Goal: Task Accomplishment & Management: Use online tool/utility

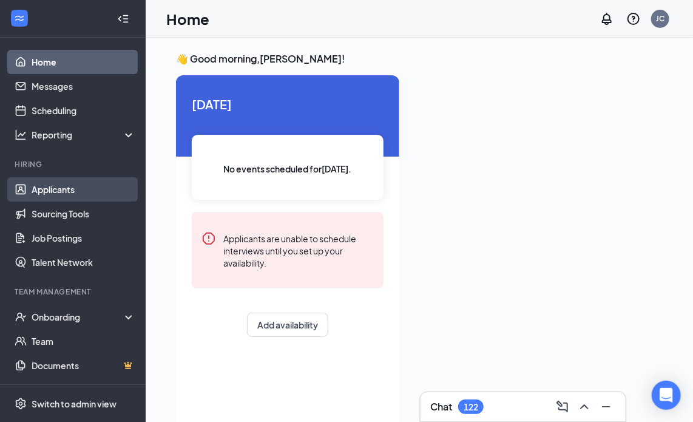
click at [66, 186] on link "Applicants" at bounding box center [84, 189] width 104 height 24
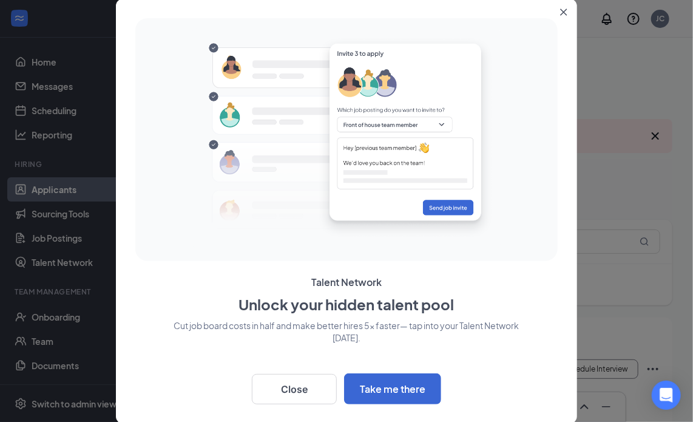
click at [567, 14] on button "Close" at bounding box center [566, 10] width 22 height 22
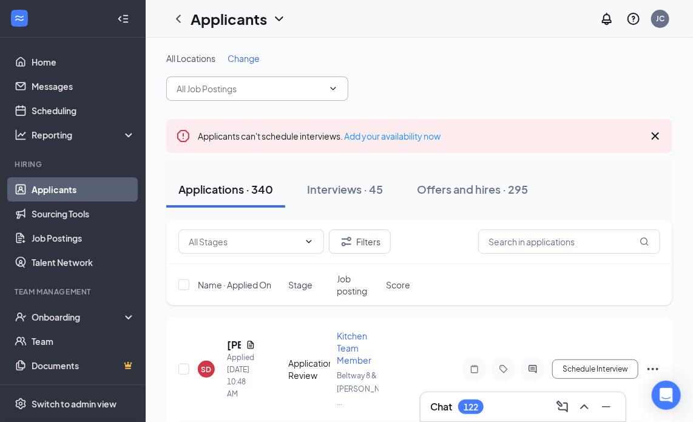
click at [223, 93] on input "text" at bounding box center [250, 88] width 147 height 13
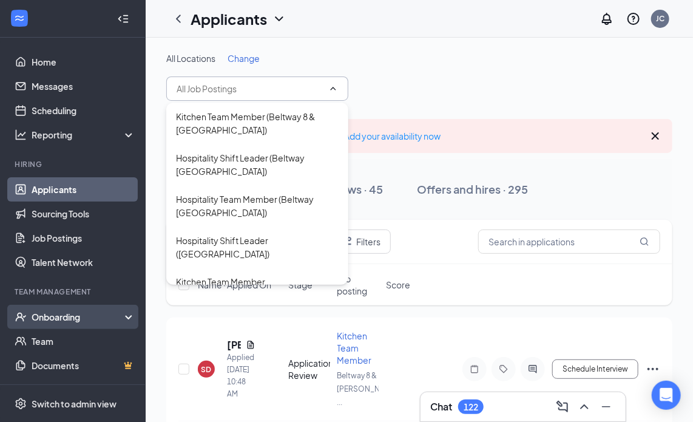
click at [76, 320] on div "Onboarding" at bounding box center [78, 317] width 93 height 12
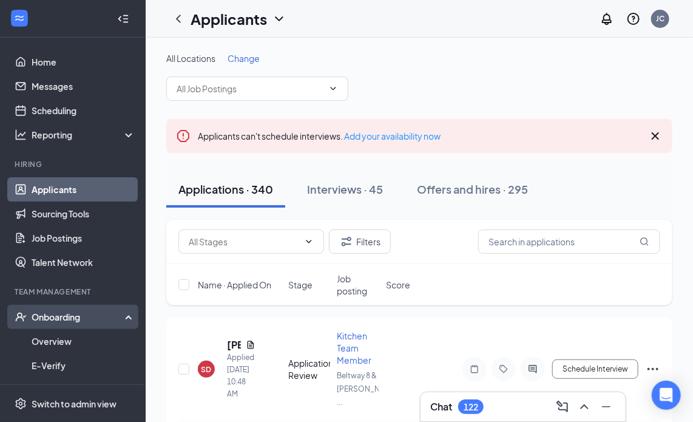
click at [95, 312] on div "Onboarding" at bounding box center [78, 317] width 93 height 12
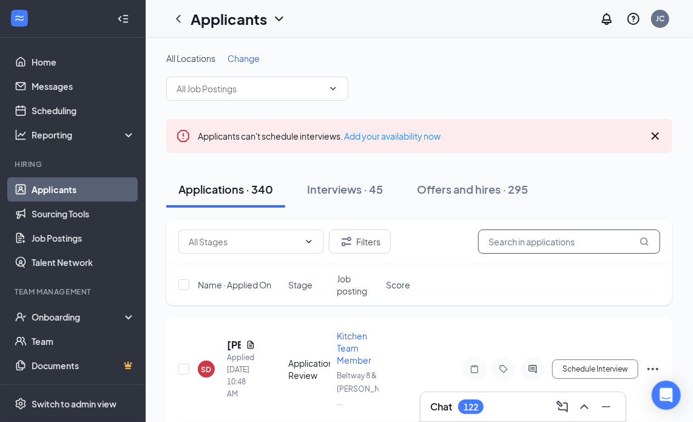
click at [559, 238] on input "text" at bounding box center [569, 241] width 182 height 24
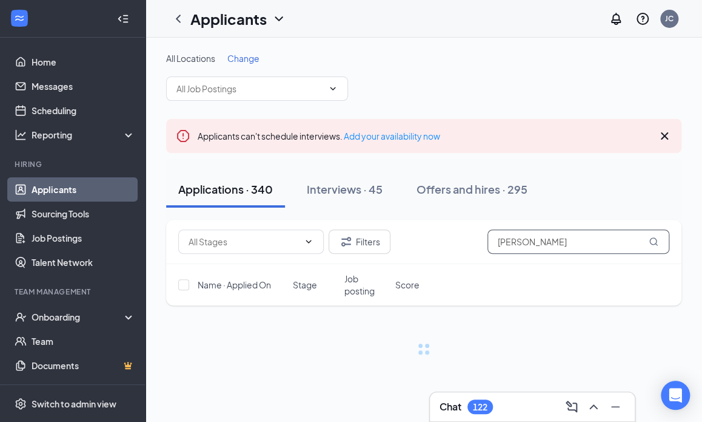
type input "[PERSON_NAME]"
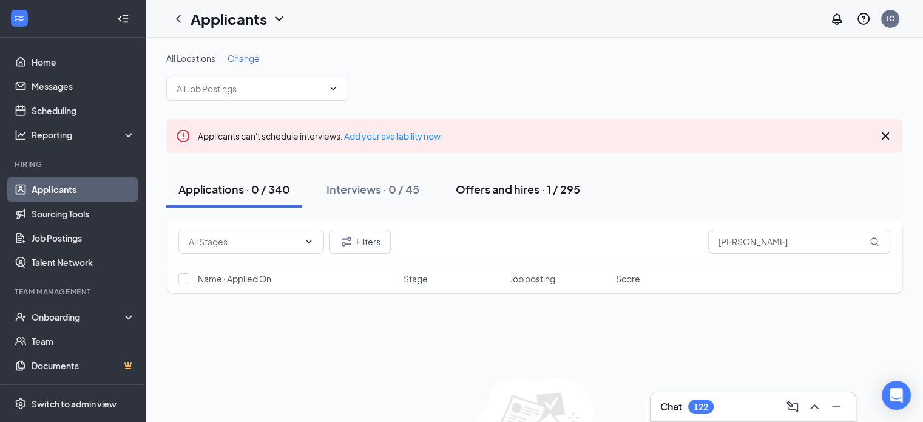
click at [500, 184] on div "Offers and hires · 1 / 295" at bounding box center [518, 188] width 124 height 15
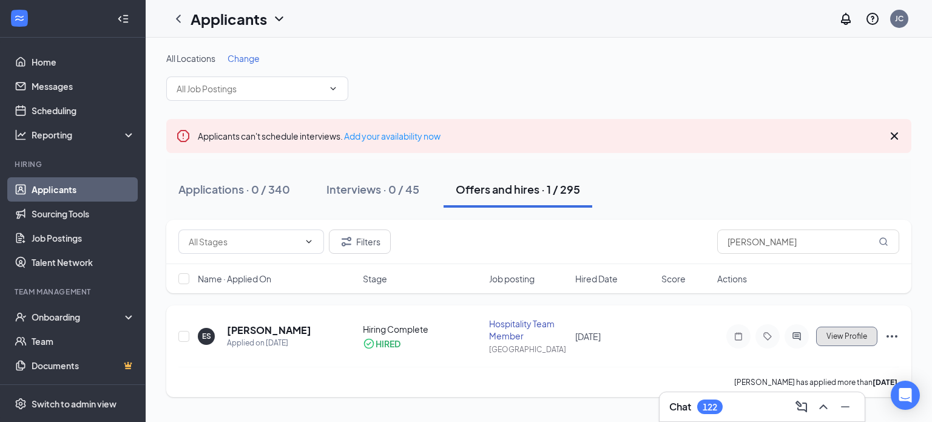
click at [702, 336] on span "View Profile" at bounding box center [846, 336] width 41 height 8
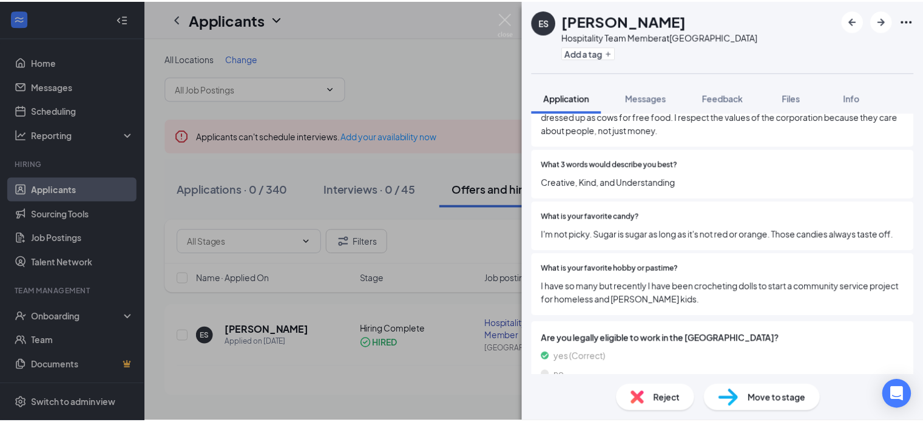
scroll to position [1527, 0]
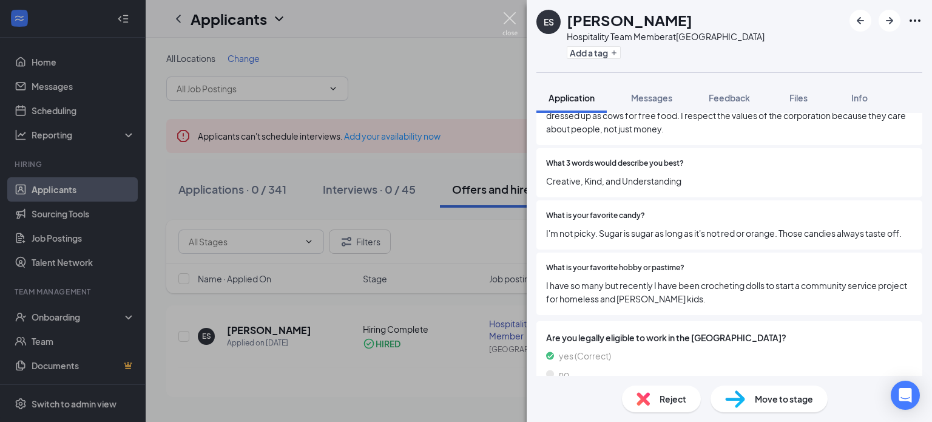
click at [512, 23] on img at bounding box center [509, 24] width 15 height 24
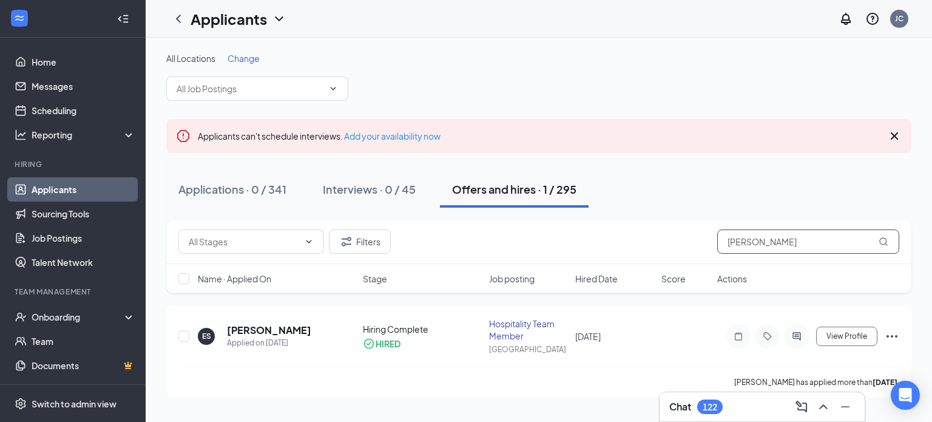
click at [702, 247] on input "[PERSON_NAME]" at bounding box center [808, 241] width 182 height 24
type input "e"
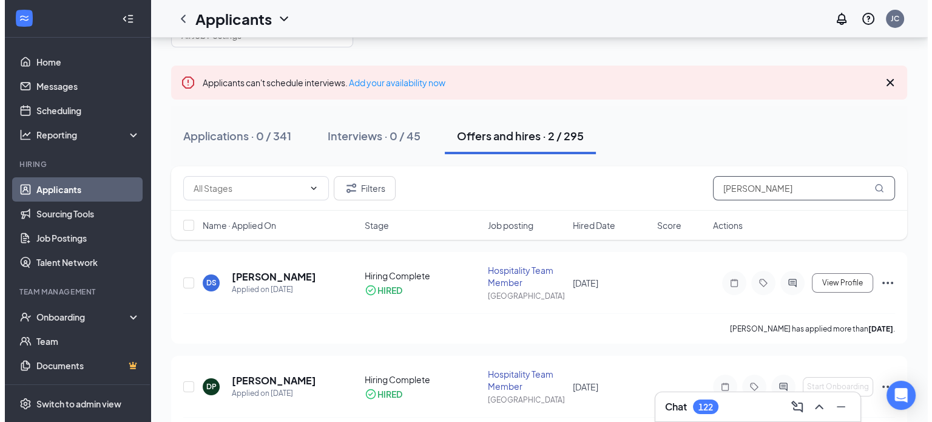
scroll to position [92, 0]
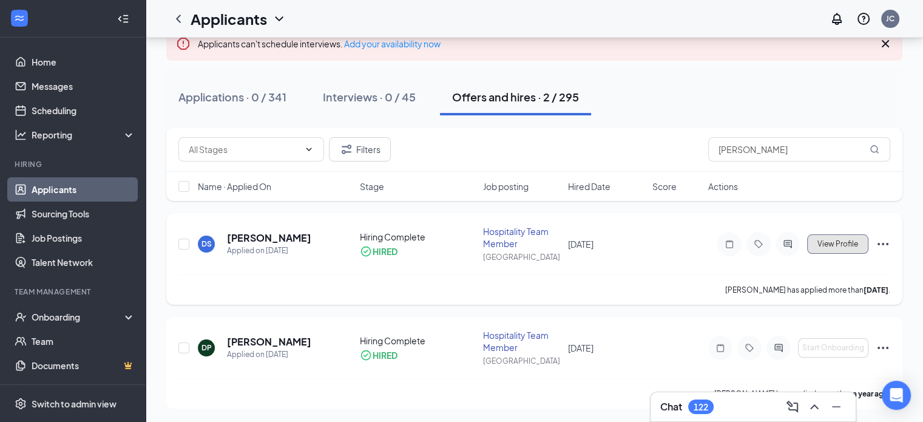
click at [702, 240] on span "View Profile" at bounding box center [837, 244] width 41 height 8
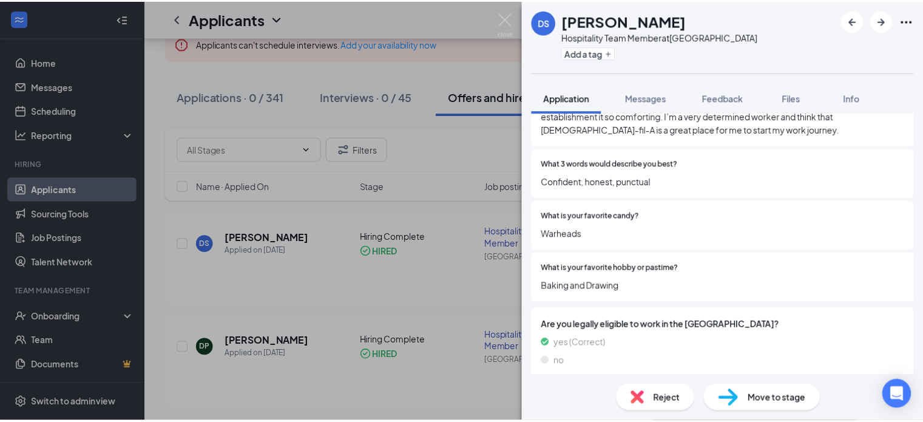
scroll to position [1521, 0]
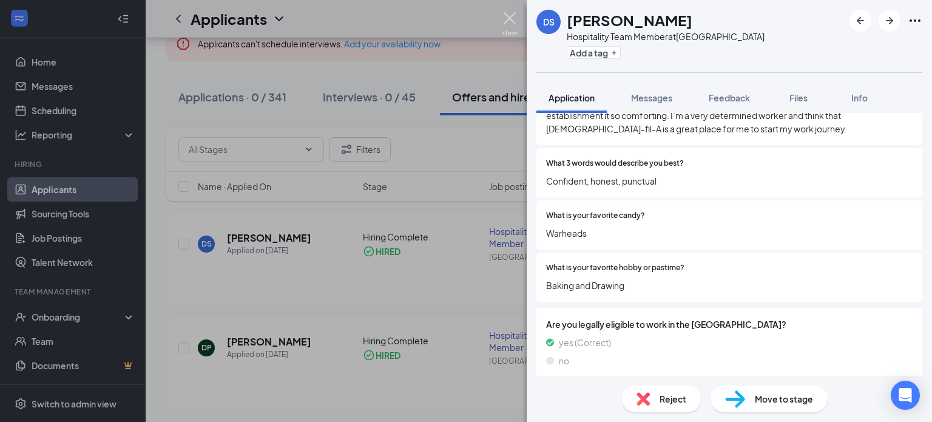
click at [505, 19] on img at bounding box center [509, 24] width 15 height 24
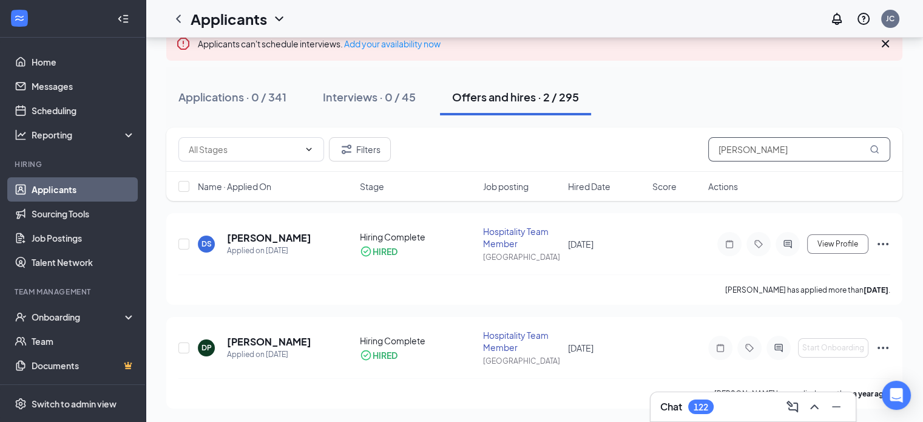
click at [702, 146] on input "[PERSON_NAME]" at bounding box center [799, 149] width 182 height 24
click at [702, 152] on input "[PERSON_NAME]" at bounding box center [799, 149] width 182 height 24
type input "d"
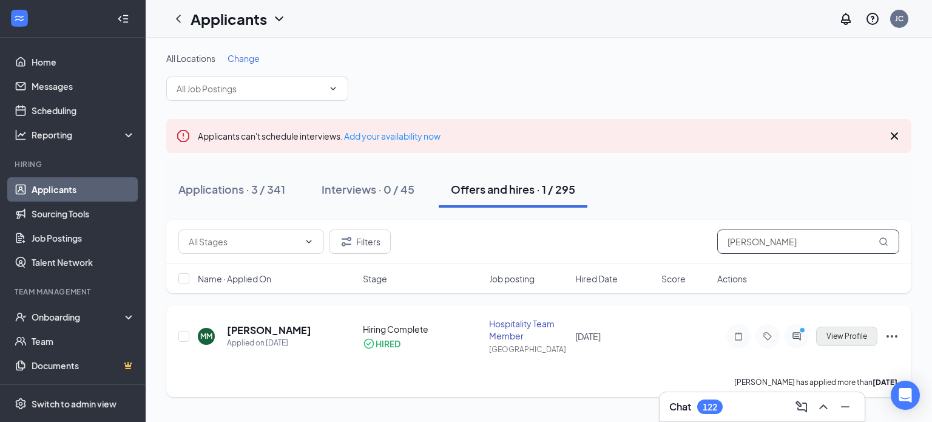
type input "[PERSON_NAME]"
click at [702, 334] on span "View Profile" at bounding box center [846, 336] width 41 height 8
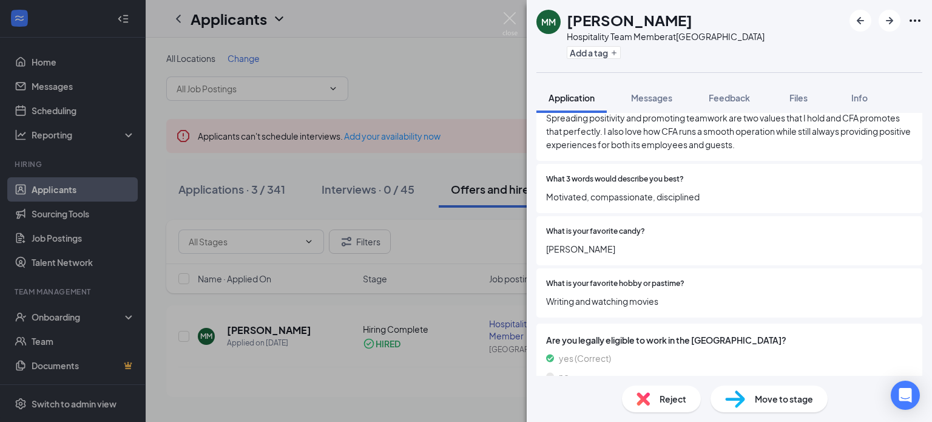
scroll to position [1524, 0]
click at [505, 21] on img at bounding box center [509, 24] width 15 height 24
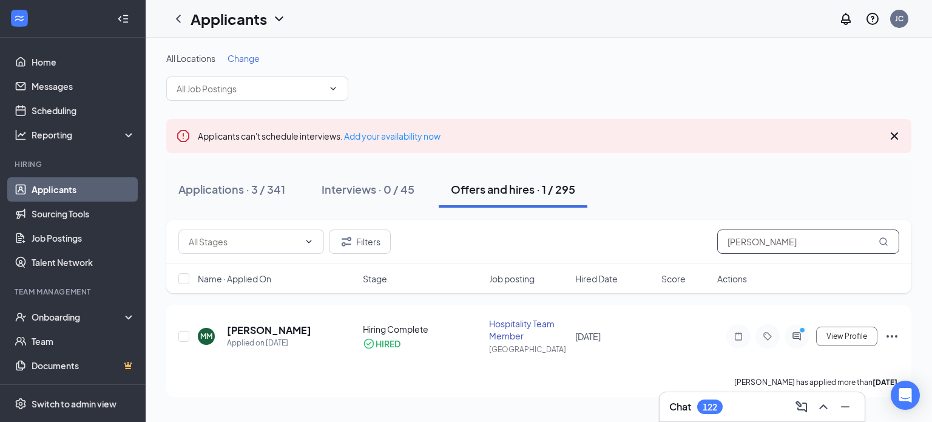
drag, startPoint x: 770, startPoint y: 238, endPoint x: 635, endPoint y: 269, distance: 138.9
click at [635, 269] on div "Filters [PERSON_NAME] Name · Applied On Stage Job posting Hired Date Score Acti…" at bounding box center [538, 256] width 745 height 73
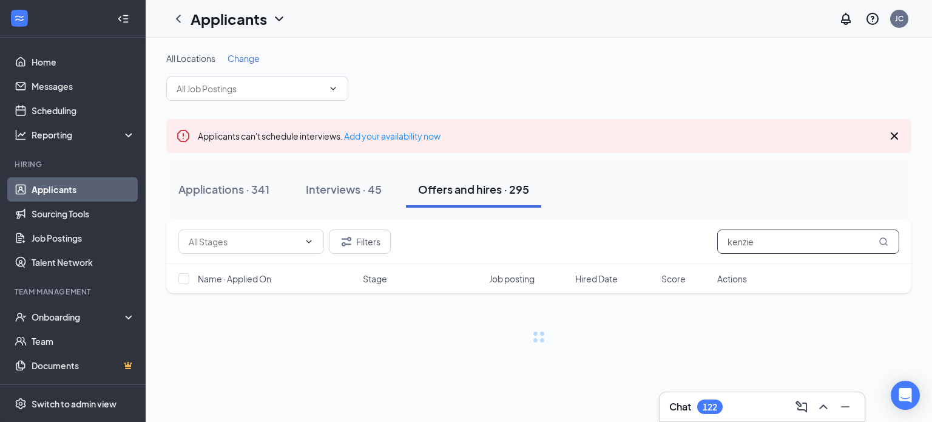
type input "kenzie"
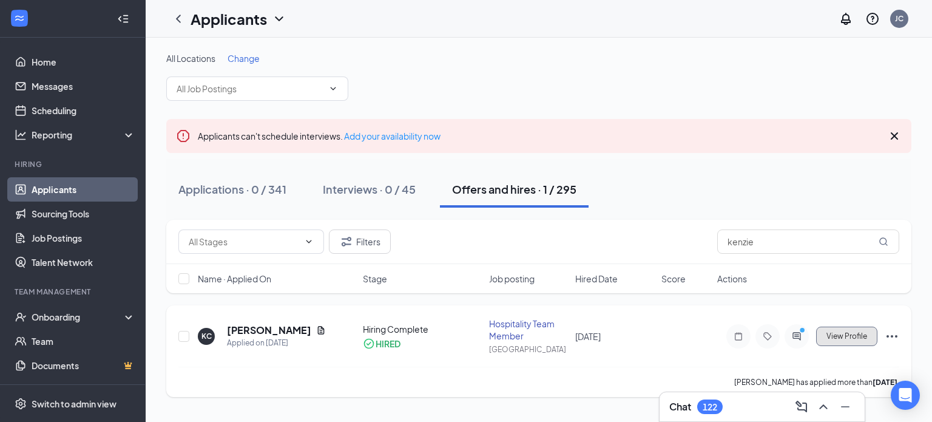
click at [702, 339] on span "View Profile" at bounding box center [846, 336] width 41 height 8
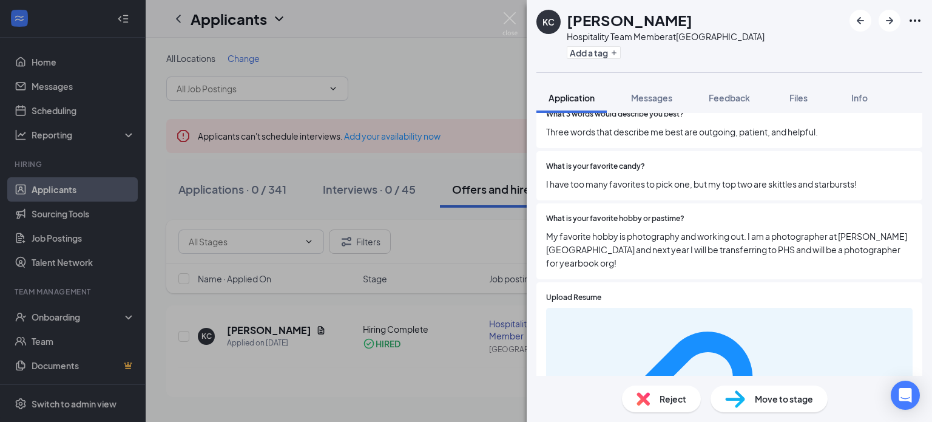
scroll to position [1601, 0]
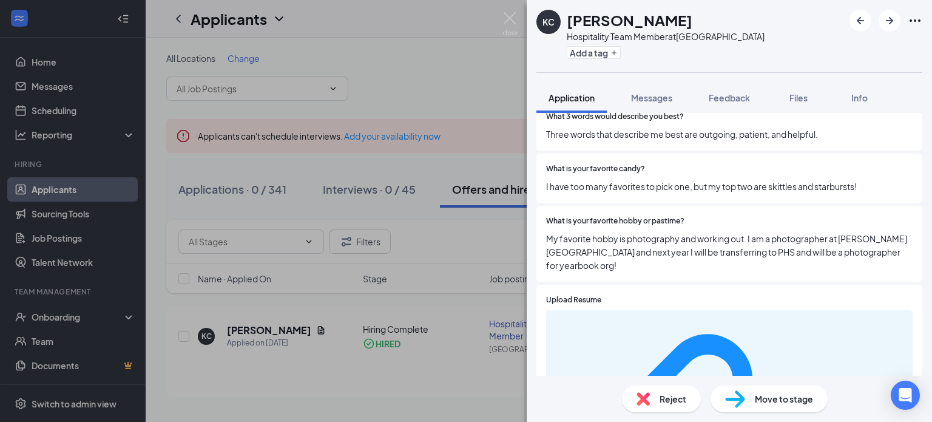
click at [512, 12] on img at bounding box center [509, 24] width 15 height 24
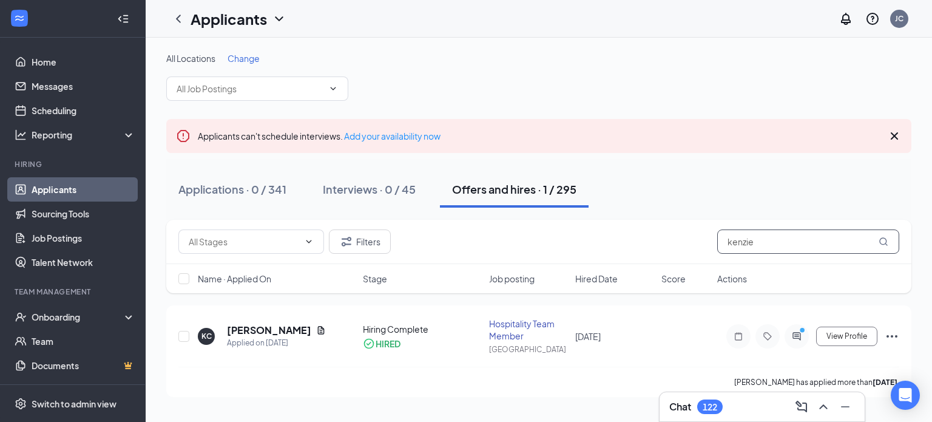
drag, startPoint x: 766, startPoint y: 239, endPoint x: 644, endPoint y: 233, distance: 121.5
click at [644, 233] on div "Filters kenzie" at bounding box center [538, 241] width 721 height 24
type input "destiny"
click at [702, 332] on span "View Profile" at bounding box center [846, 336] width 41 height 8
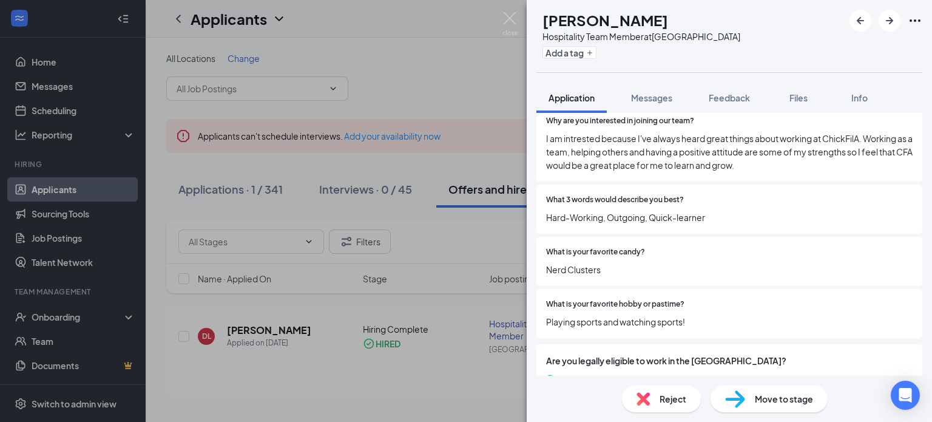
scroll to position [1465, 0]
